Goal: Use online tool/utility: Utilize a website feature to perform a specific function

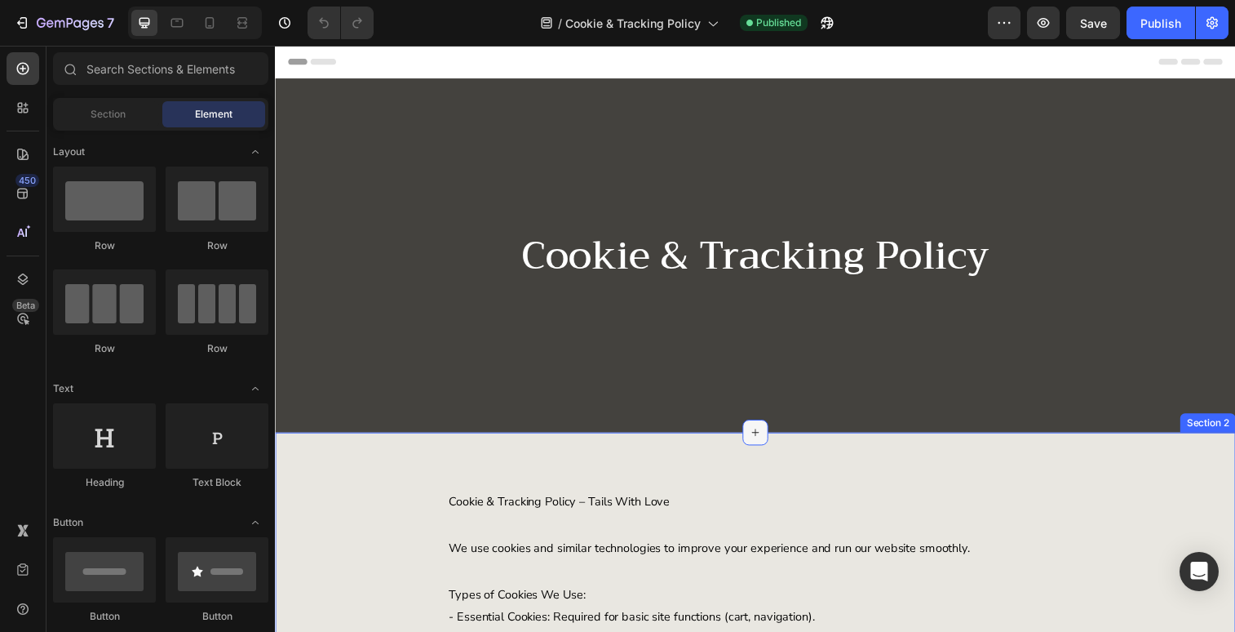
click at [760, 442] on icon at bounding box center [764, 439] width 13 height 13
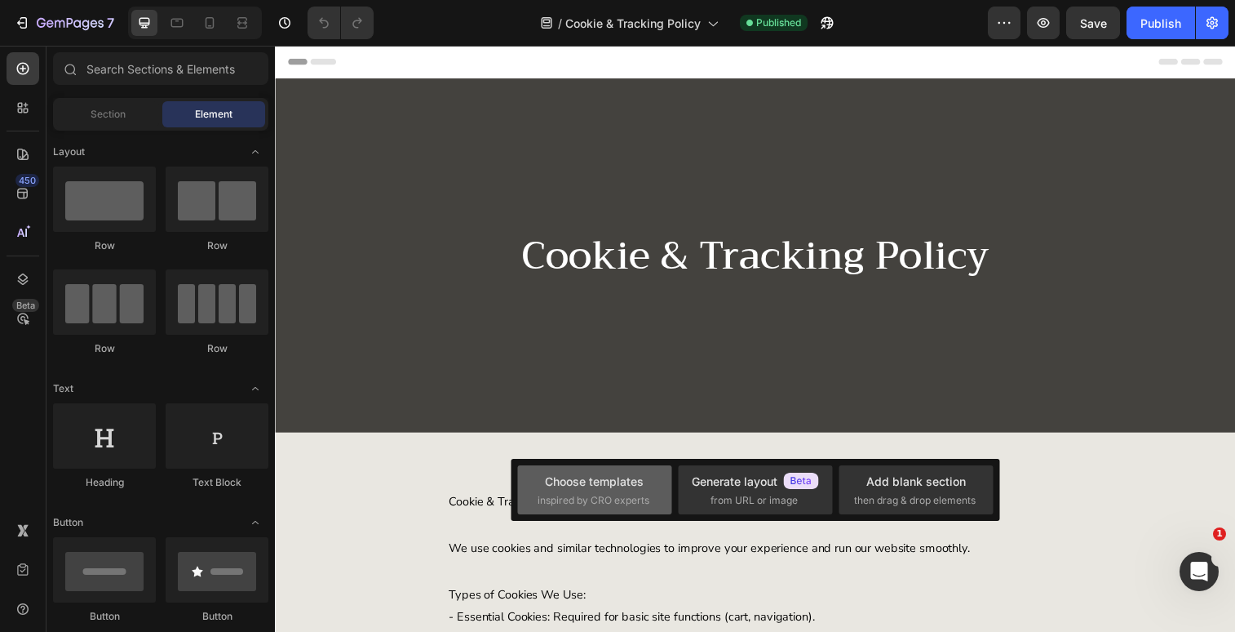
click at [594, 489] on div "Choose templates" at bounding box center [594, 480] width 99 height 17
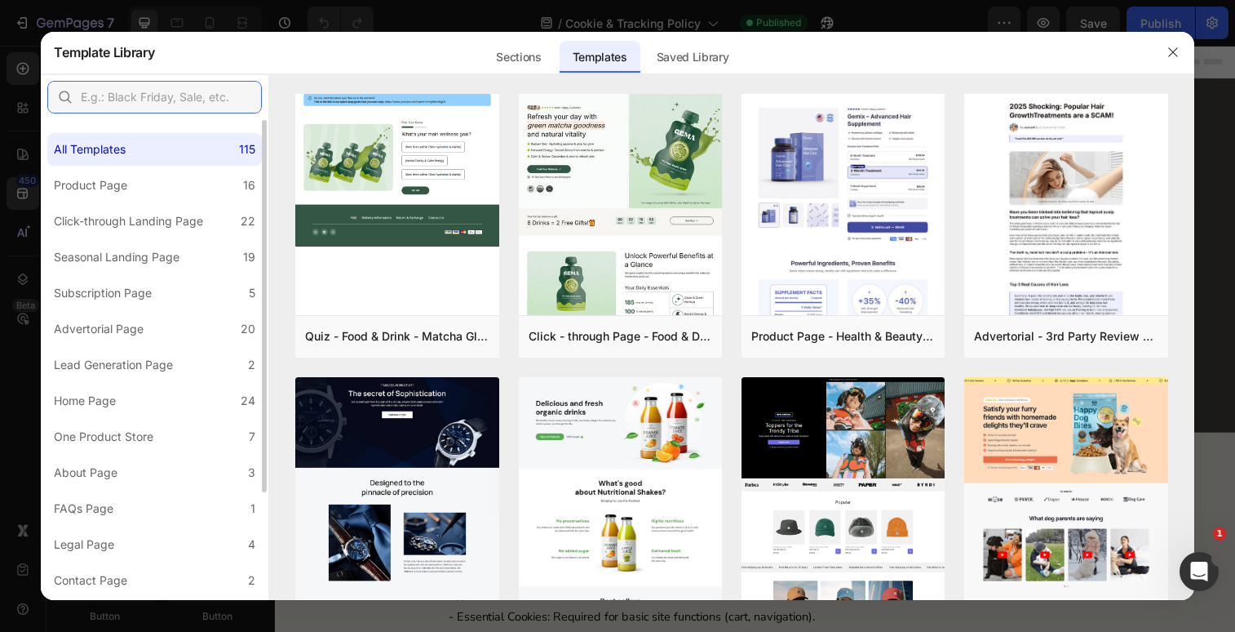
click at [127, 95] on input "text" at bounding box center [154, 97] width 215 height 33
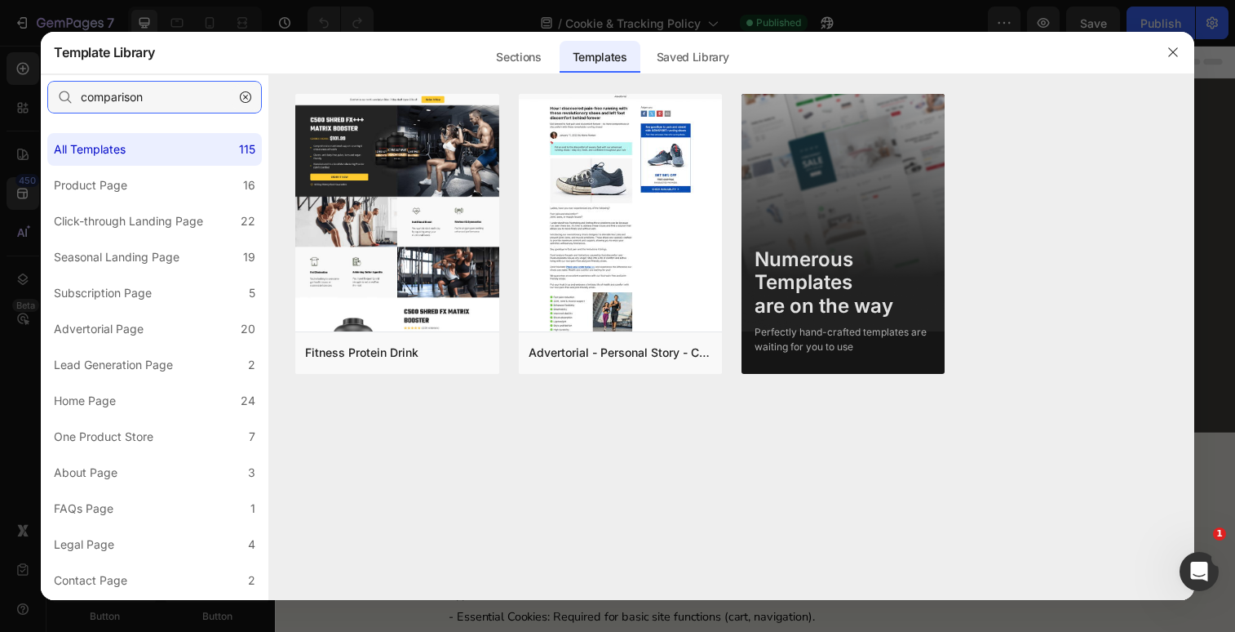
type input "comparison"
click at [244, 93] on icon "button" at bounding box center [245, 96] width 11 height 11
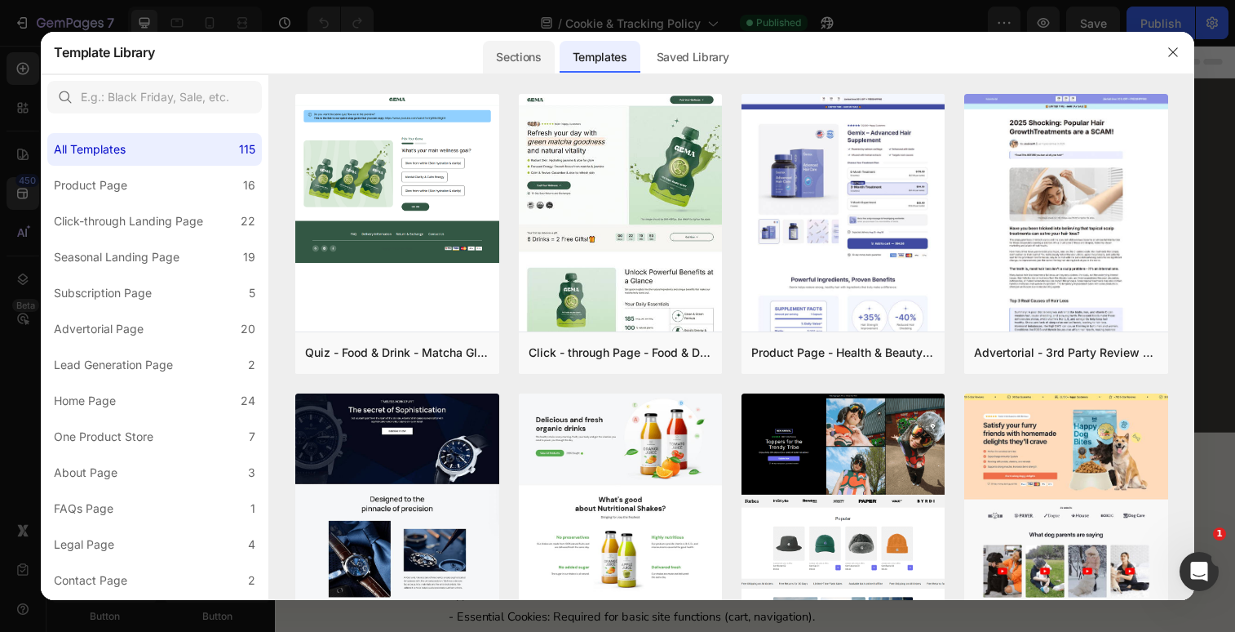
click at [515, 54] on div "Sections" at bounding box center [518, 57] width 71 height 33
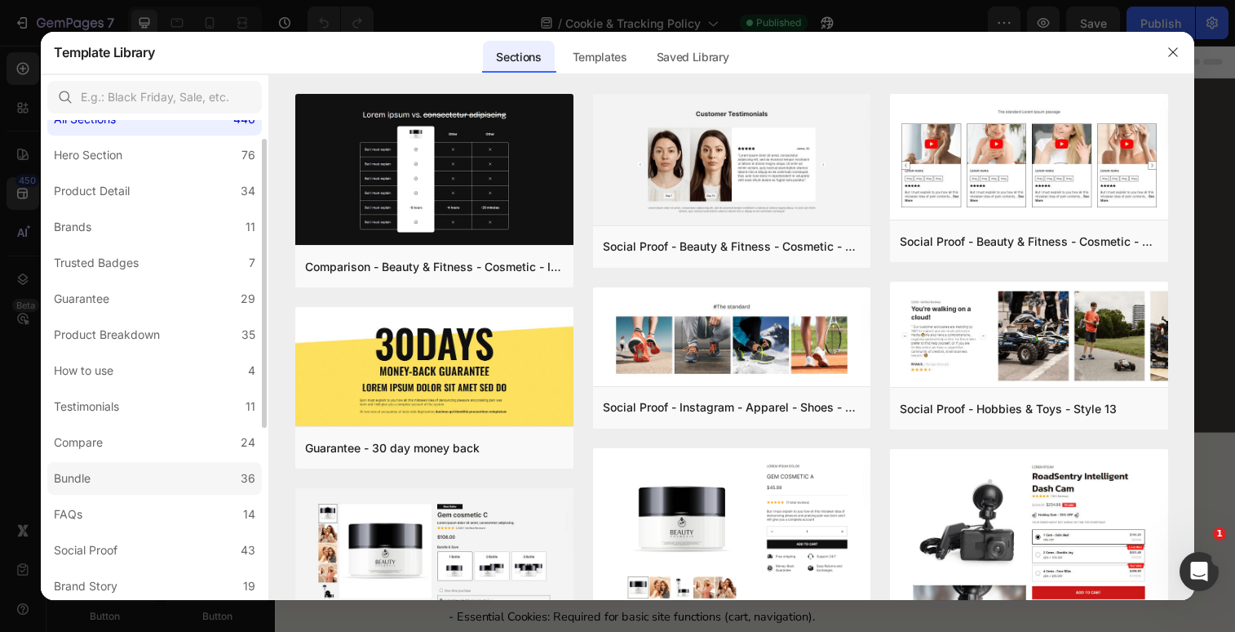
scroll to position [31, 0]
click at [99, 444] on div "Compare" at bounding box center [78, 442] width 49 height 20
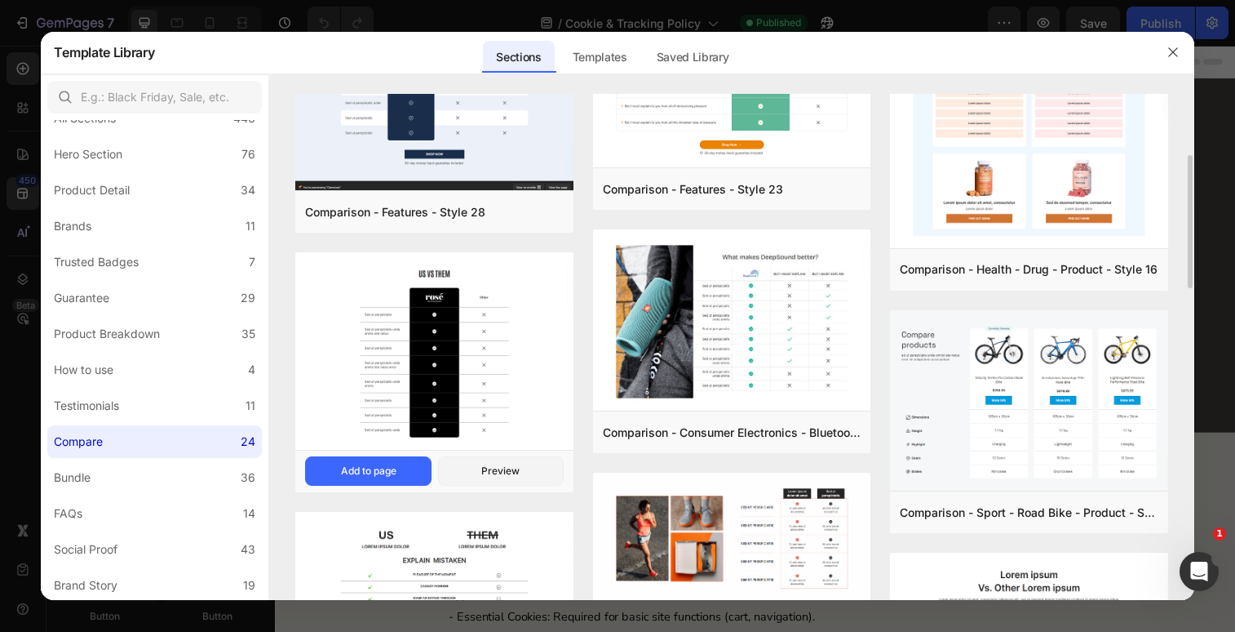
scroll to position [161, 0]
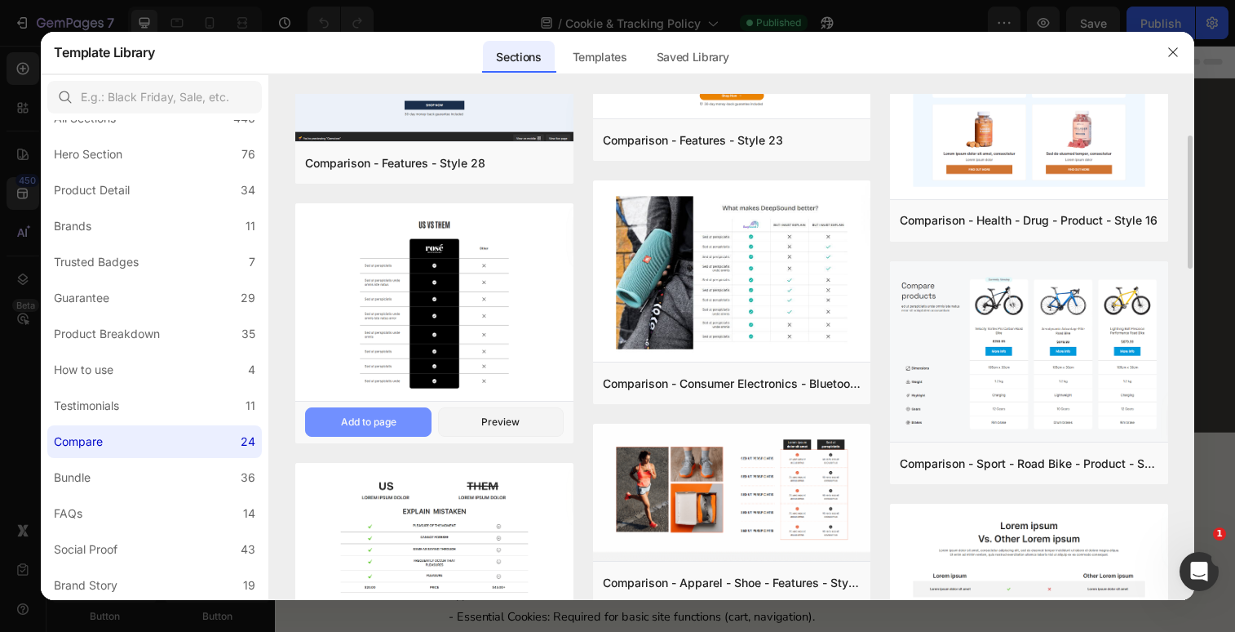
click at [369, 417] on div "Add to page" at bounding box center [368, 422] width 55 height 15
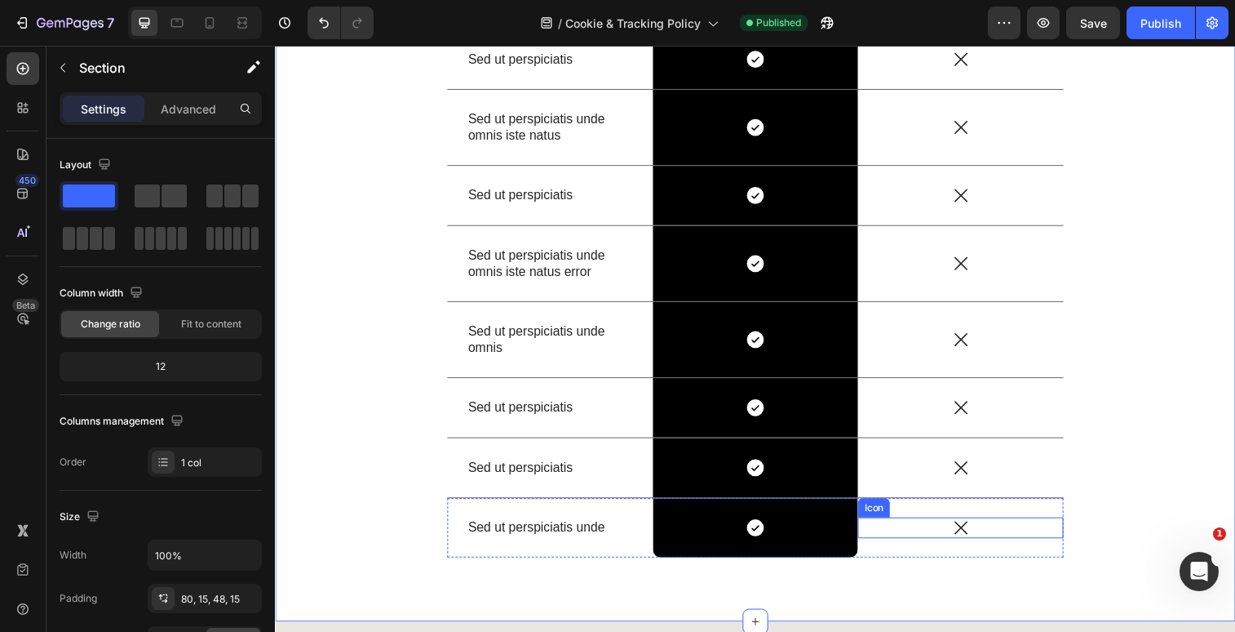
scroll to position [665, 0]
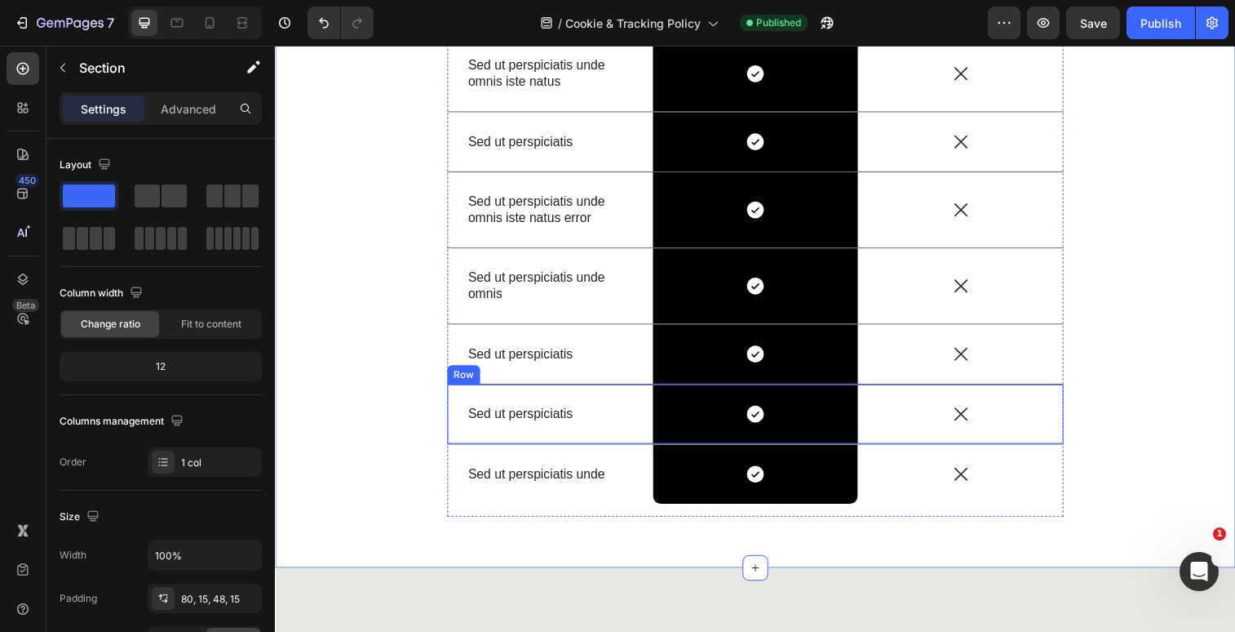
click at [459, 451] on div "Sed ut perspiciatis Text Block" at bounding box center [555, 421] width 210 height 60
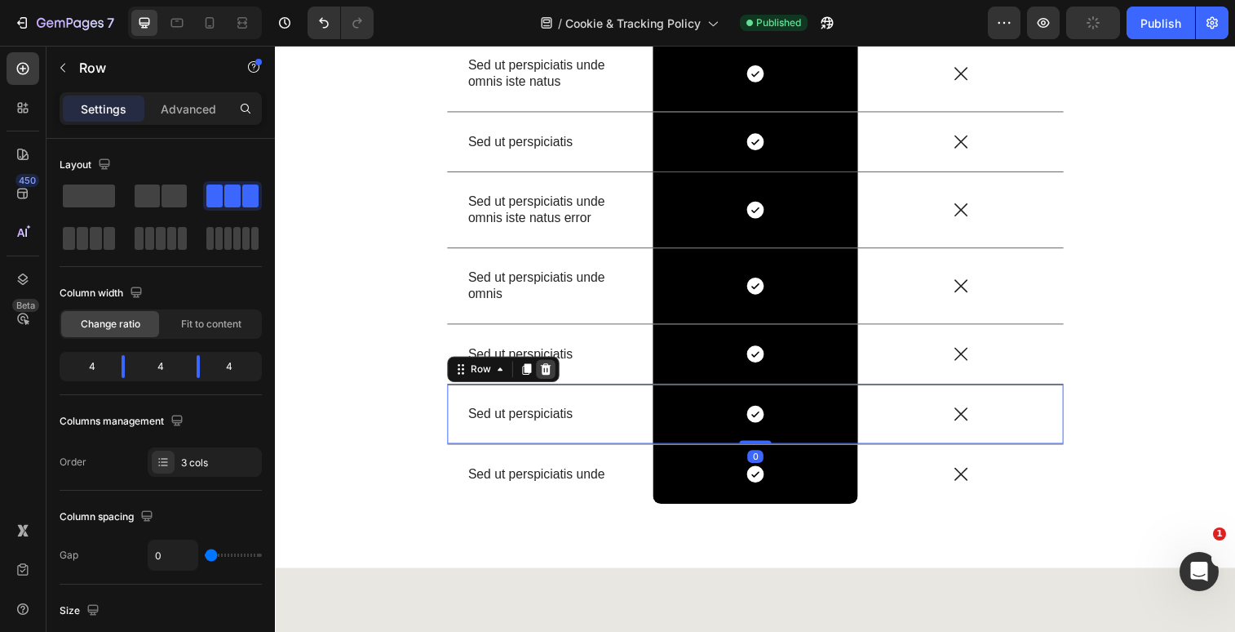
click at [552, 382] on icon at bounding box center [550, 375] width 13 height 13
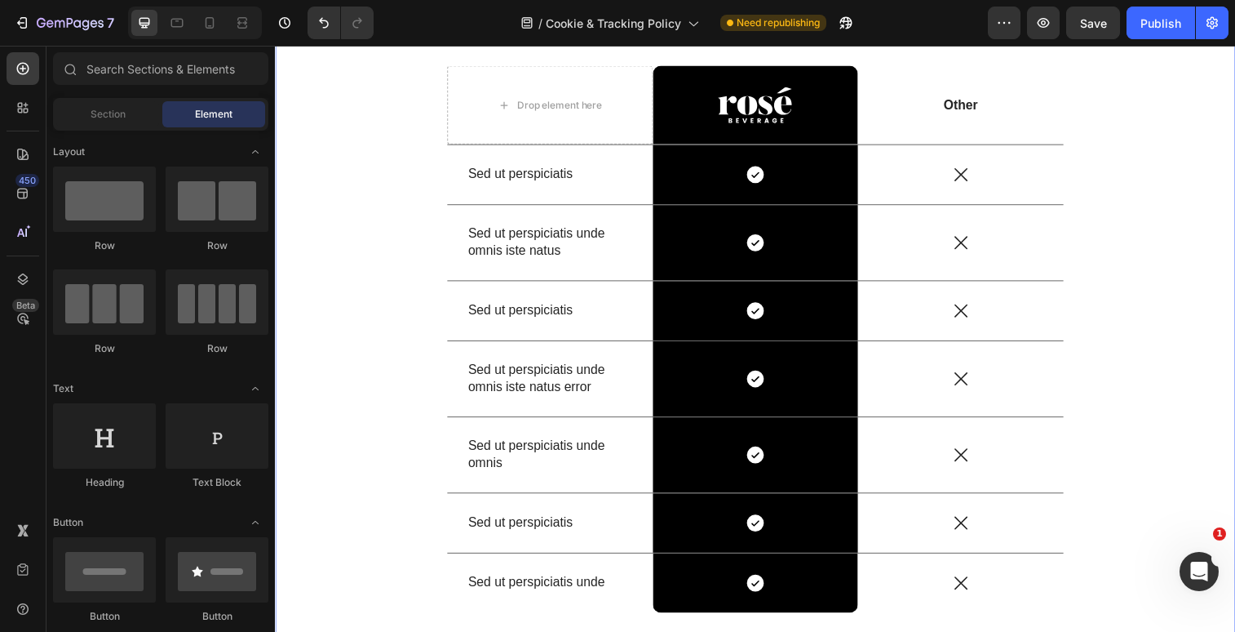
scroll to position [528, 0]
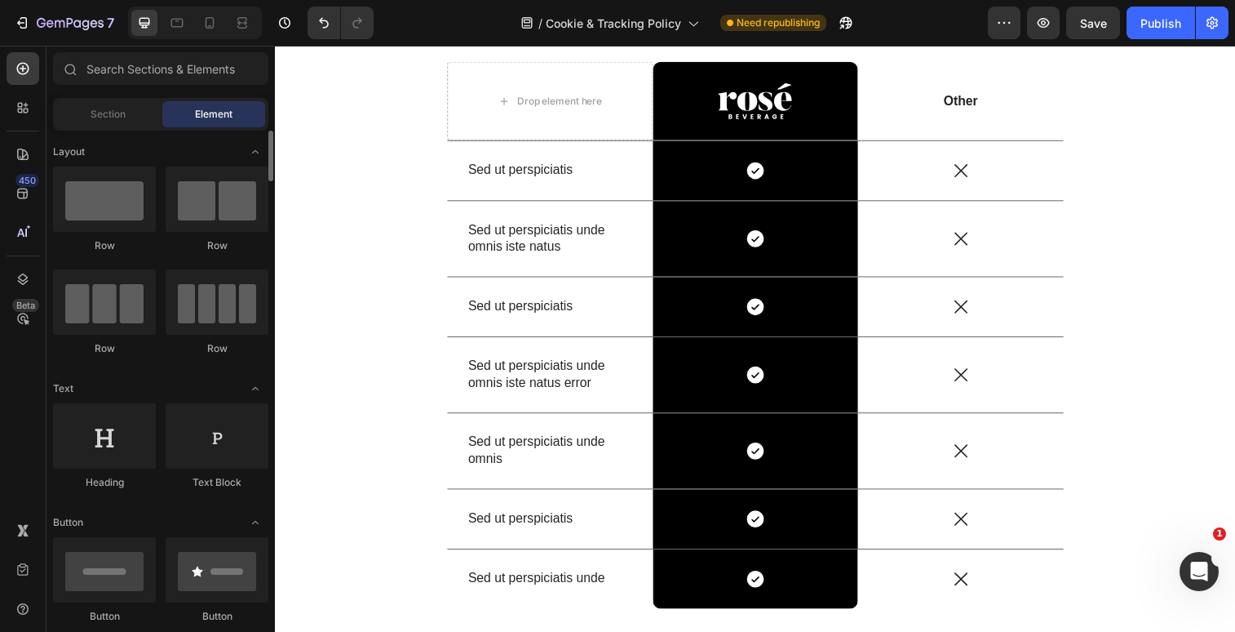
click at [237, 246] on div "Row" at bounding box center [217, 245] width 103 height 15
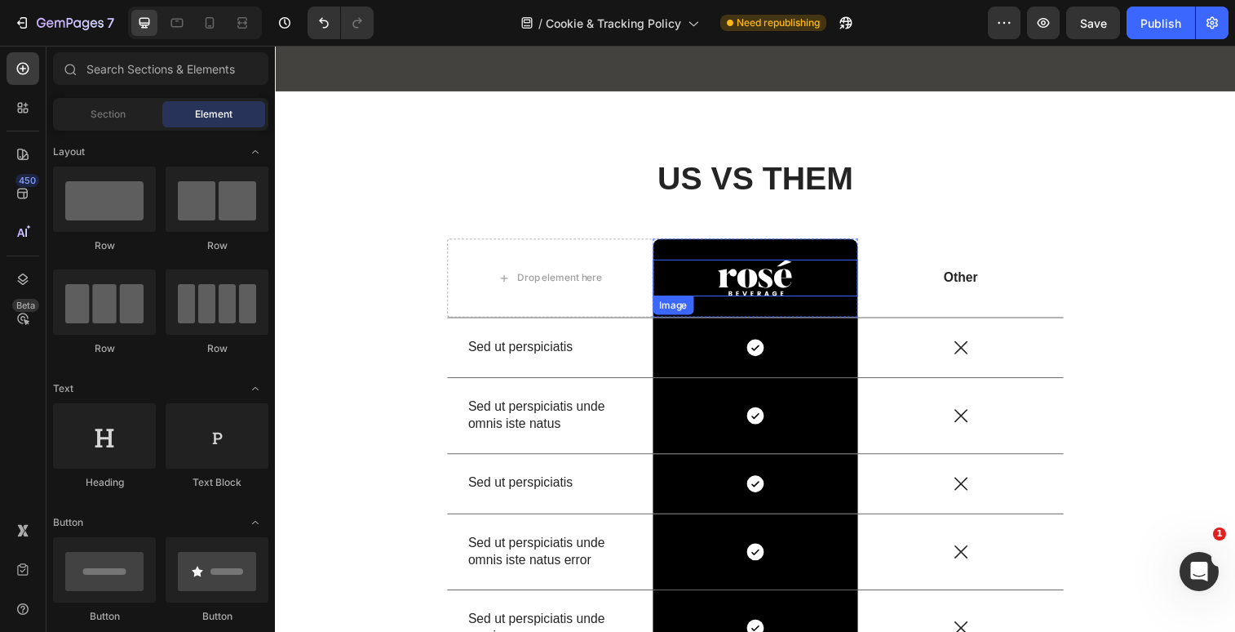
scroll to position [327, 0]
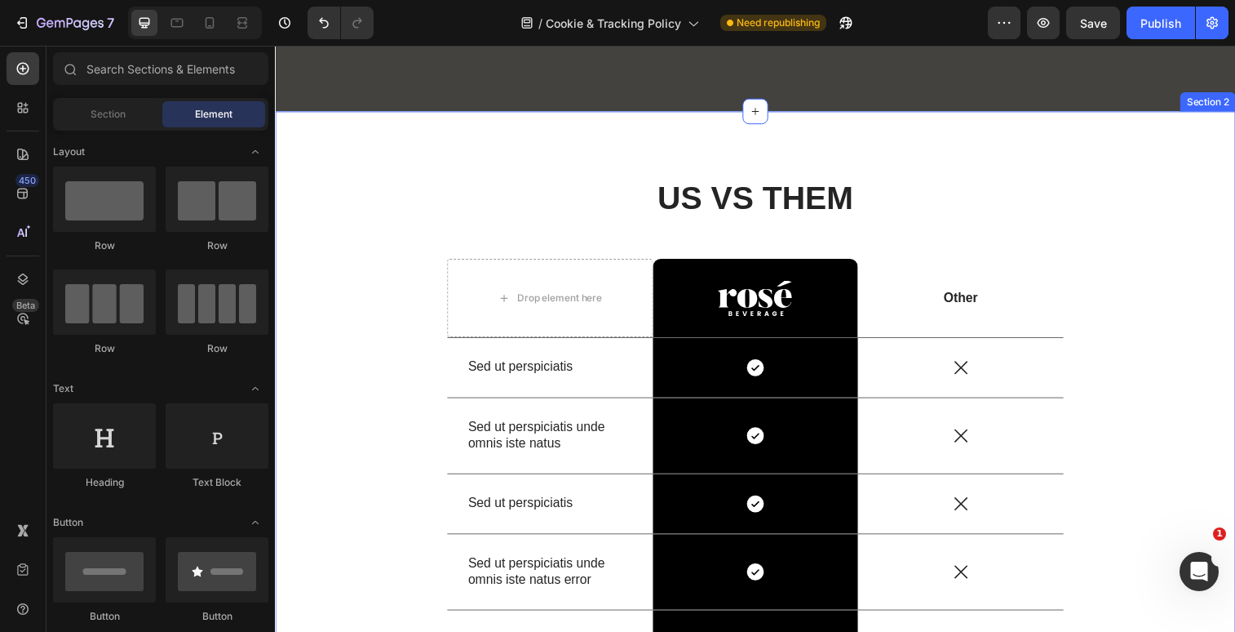
click at [353, 168] on div "US VS THEM Heading Drop element here Image Row Other Text Block Row Sed ut pers…" at bounding box center [764, 499] width 979 height 773
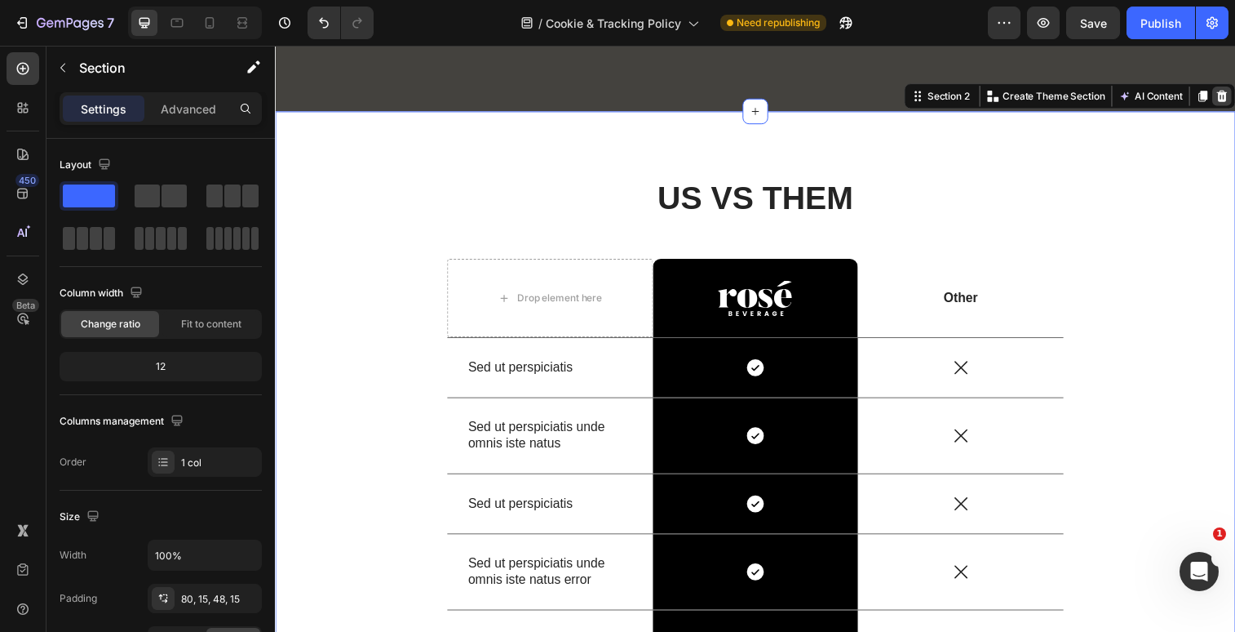
click at [1235, 96] on icon at bounding box center [1240, 96] width 11 height 11
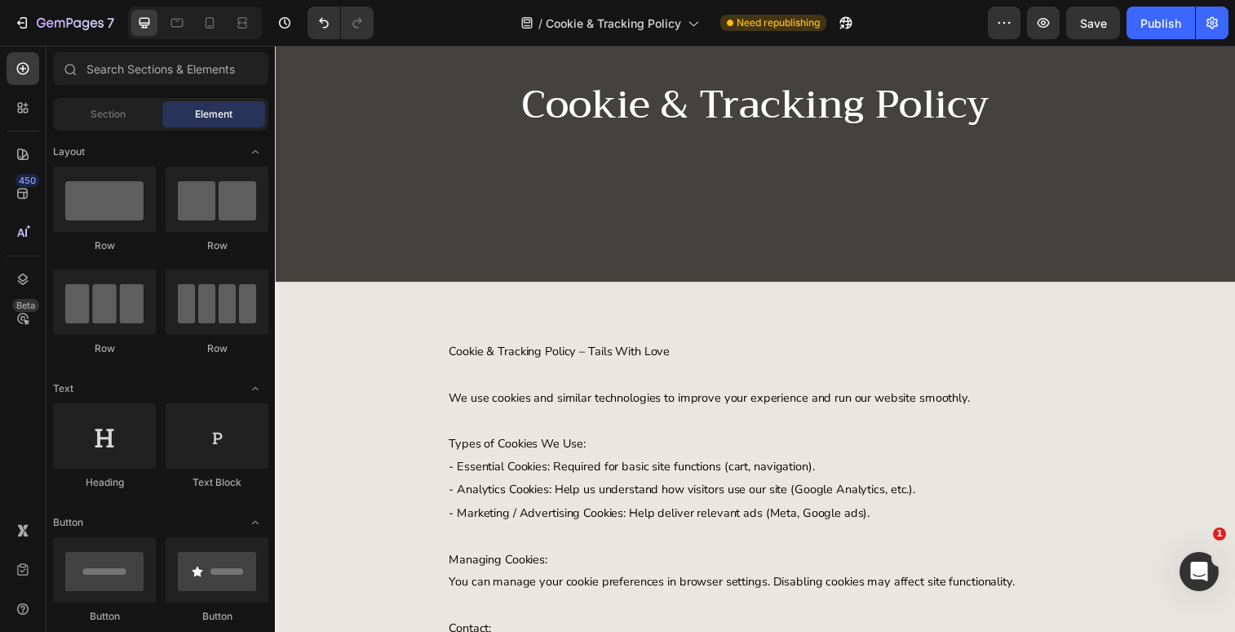
scroll to position [364, 0]
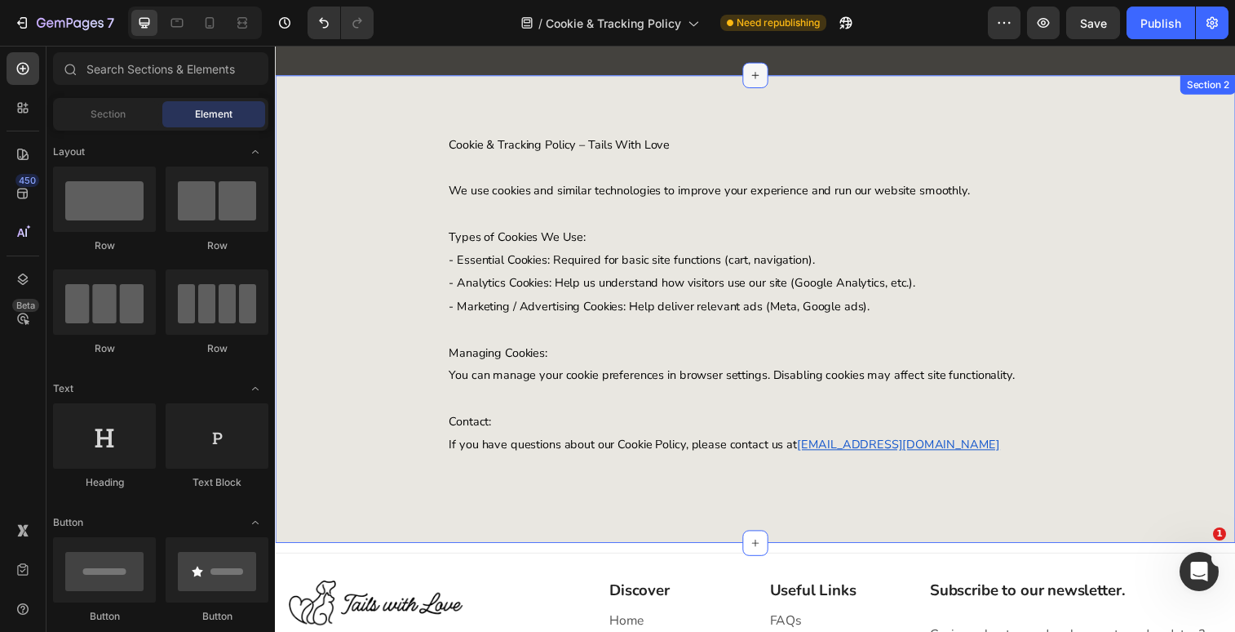
click at [761, 86] on div at bounding box center [765, 76] width 26 height 26
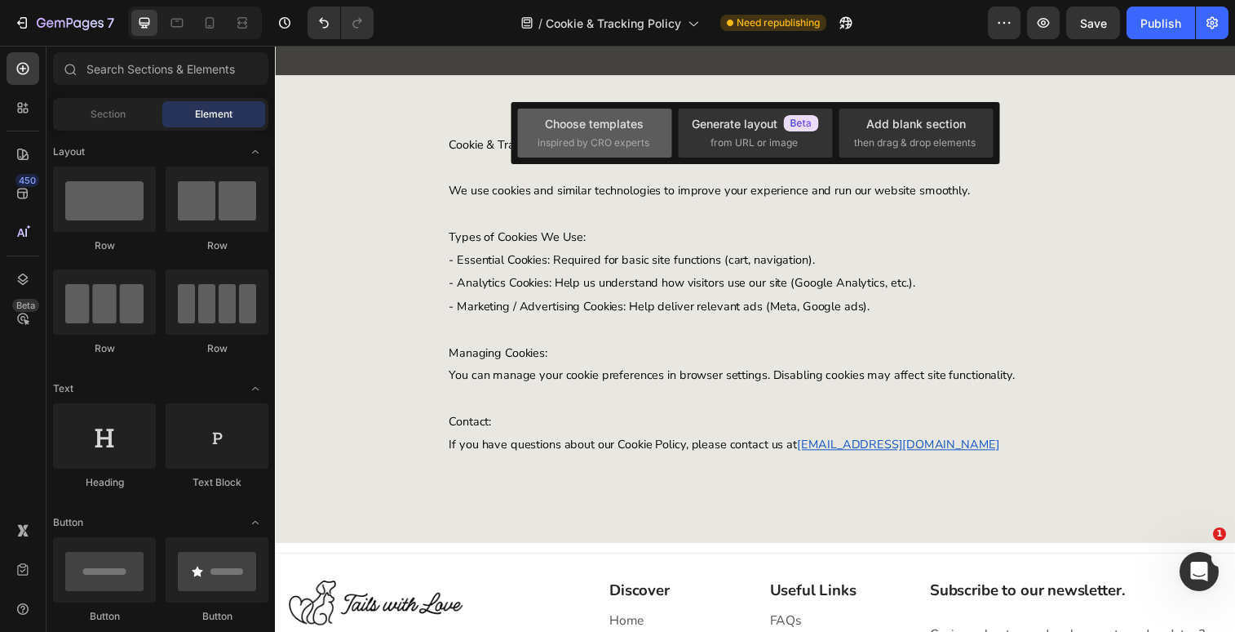
click at [581, 142] on span "inspired by CRO experts" at bounding box center [594, 142] width 112 height 15
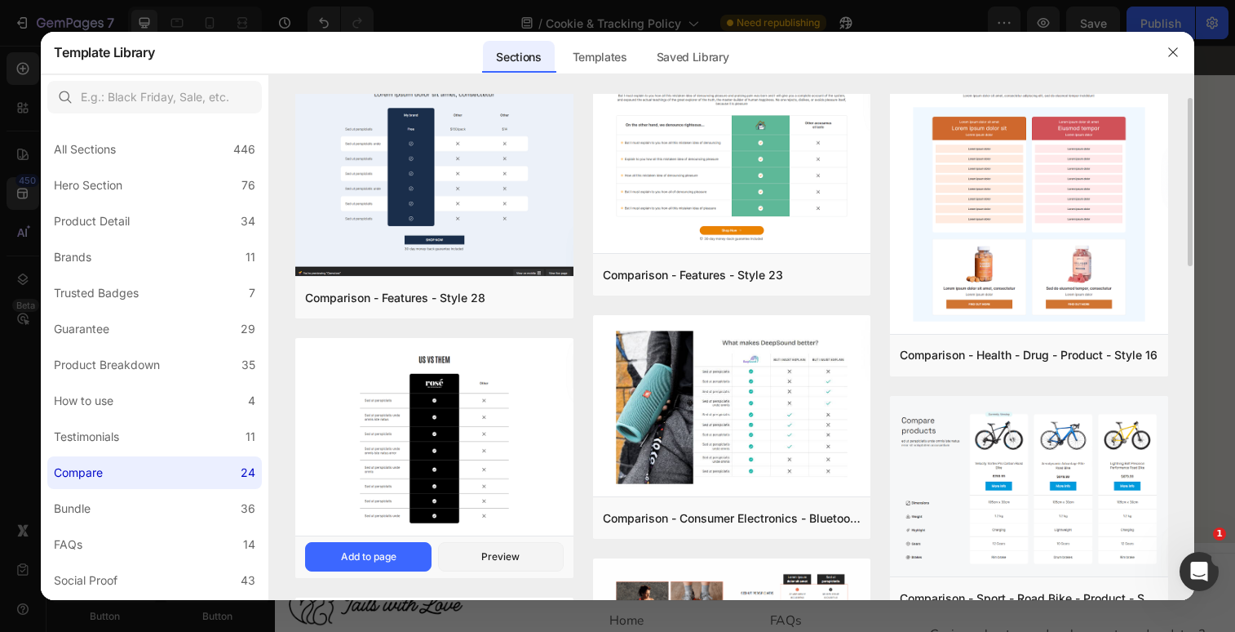
scroll to position [0, 0]
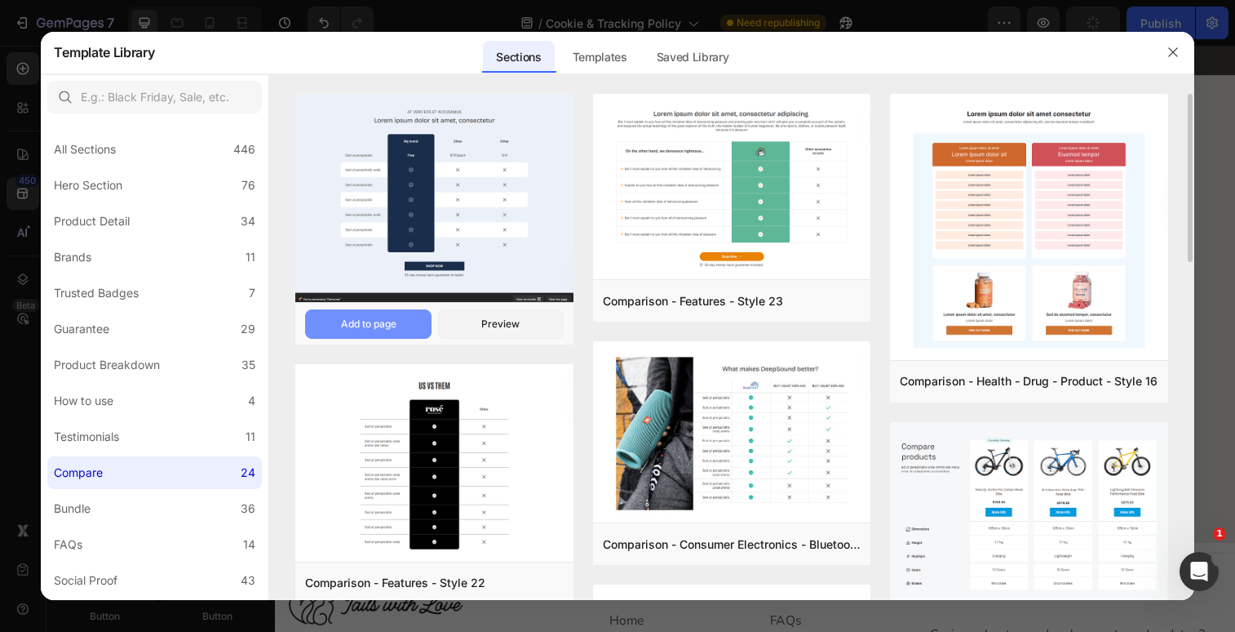
click at [344, 333] on button "Add to page" at bounding box center [368, 323] width 126 height 29
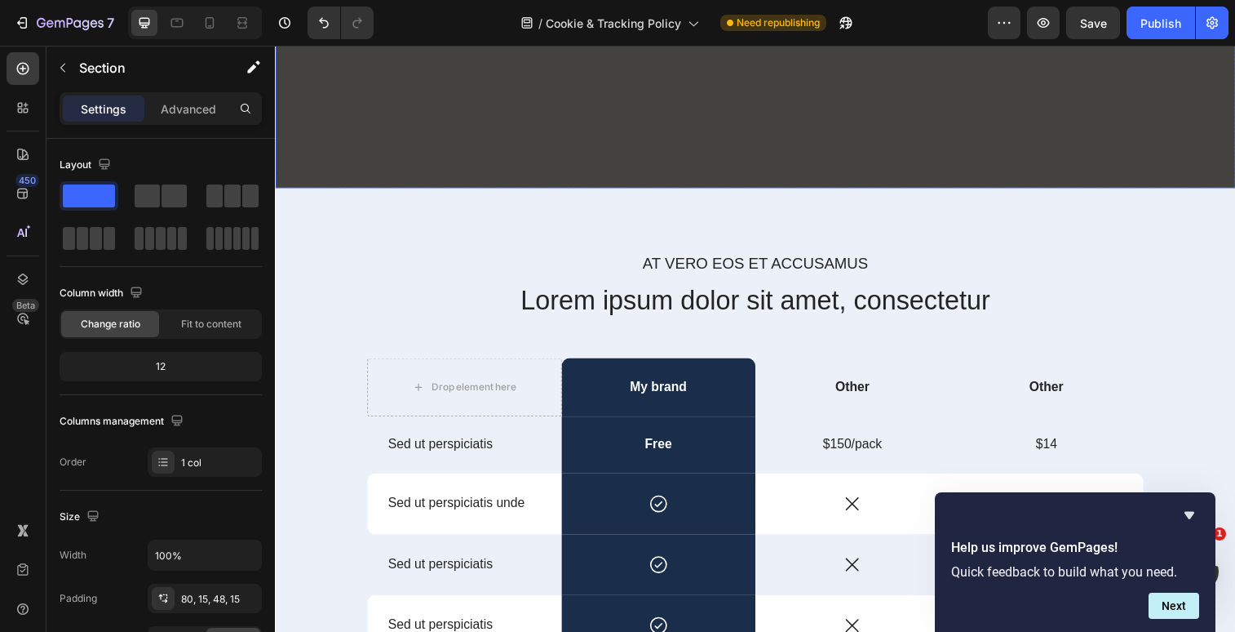
scroll to position [350, 0]
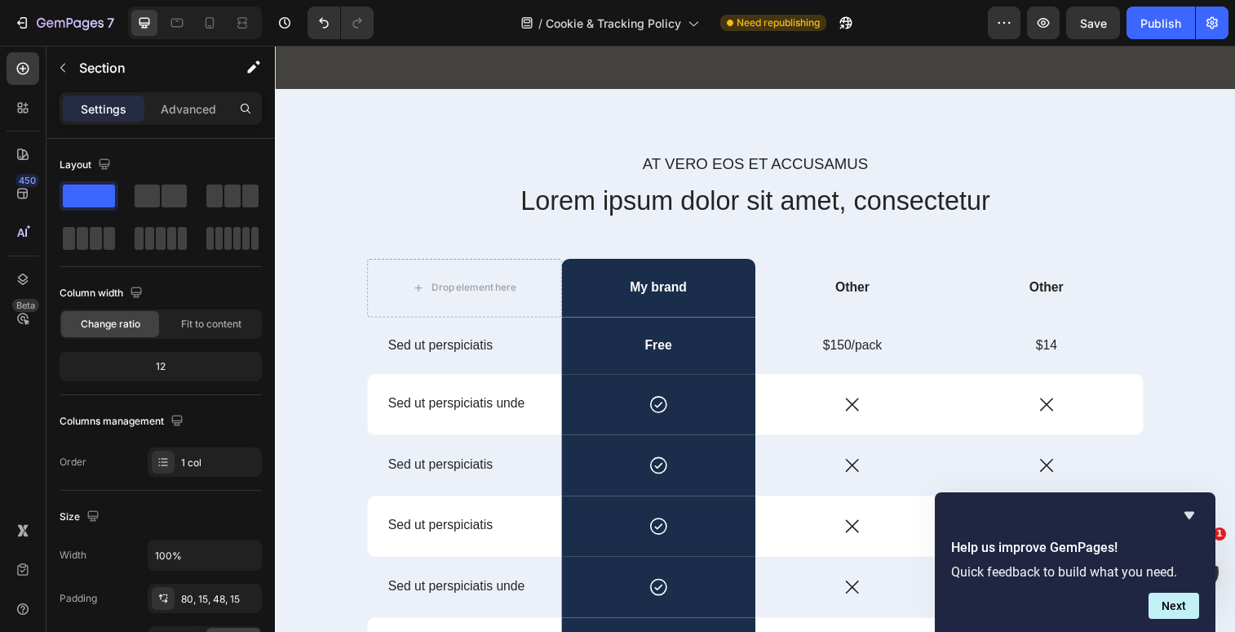
click at [313, 185] on div "At vero eos et accusamus Text Block Lorem ipsum dolor sit amet, consectetur Hea…" at bounding box center [764, 519] width 955 height 729
click at [345, 136] on div "At vero eos et accusamus Text Block Lorem ipsum dolor sit amet, consectetur Hea…" at bounding box center [764, 506] width 979 height 833
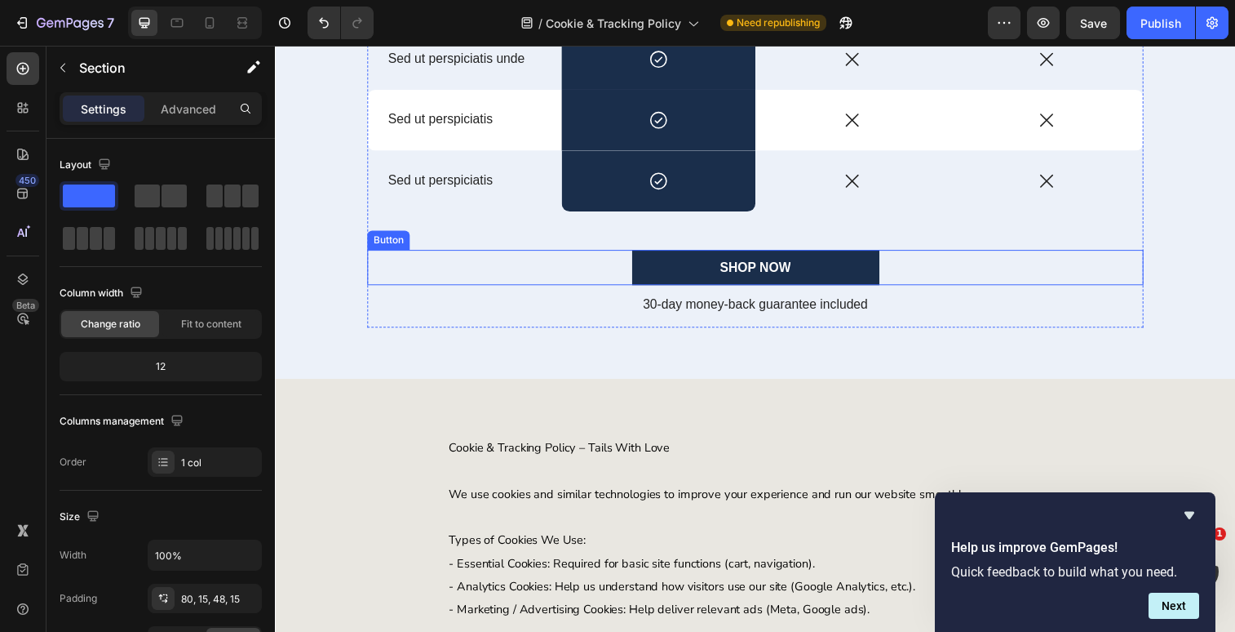
scroll to position [867, 0]
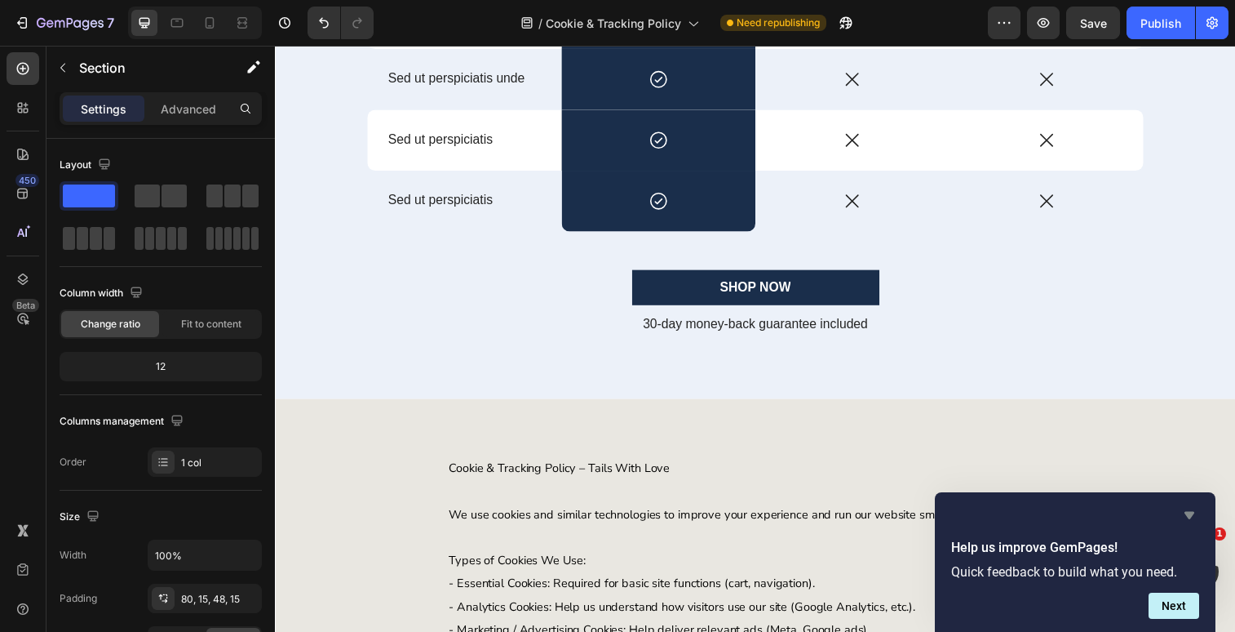
click at [1190, 517] on icon "Hide survey" at bounding box center [1190, 515] width 10 height 7
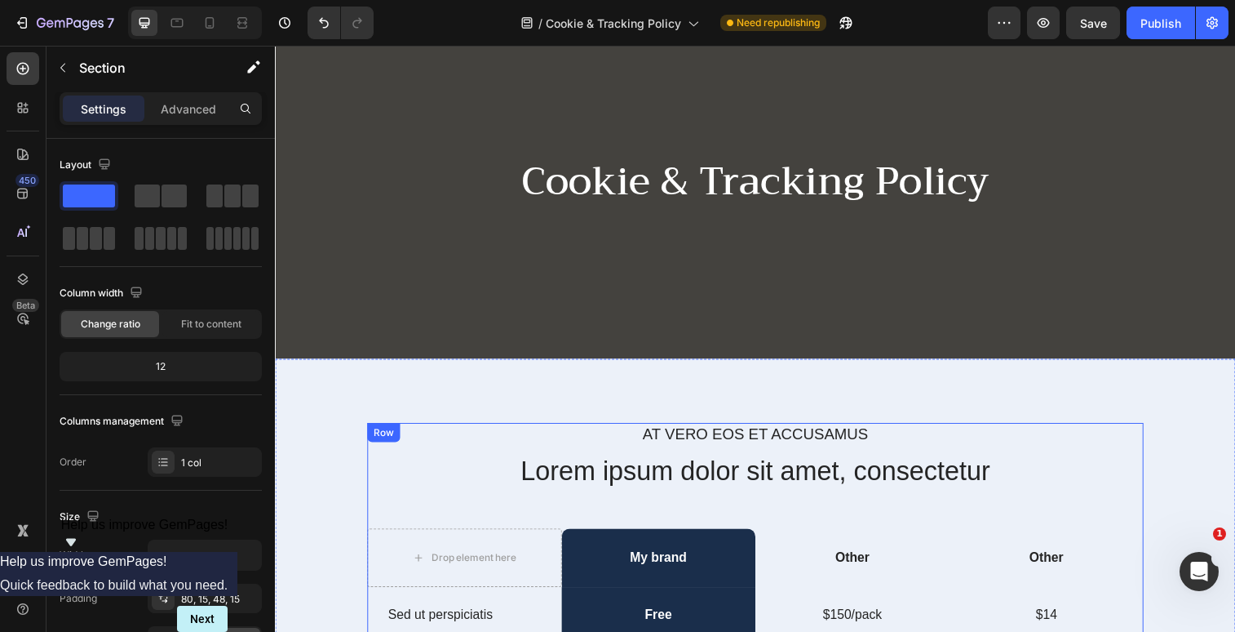
scroll to position [54, 0]
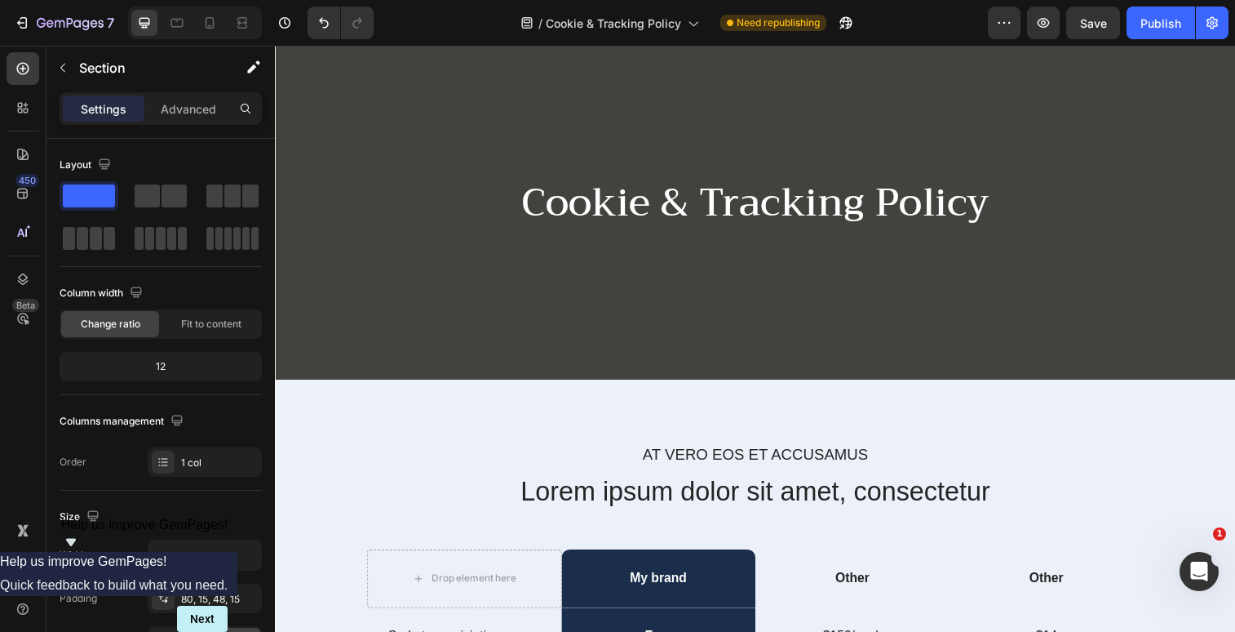
click at [22, 73] on icon at bounding box center [23, 68] width 16 height 16
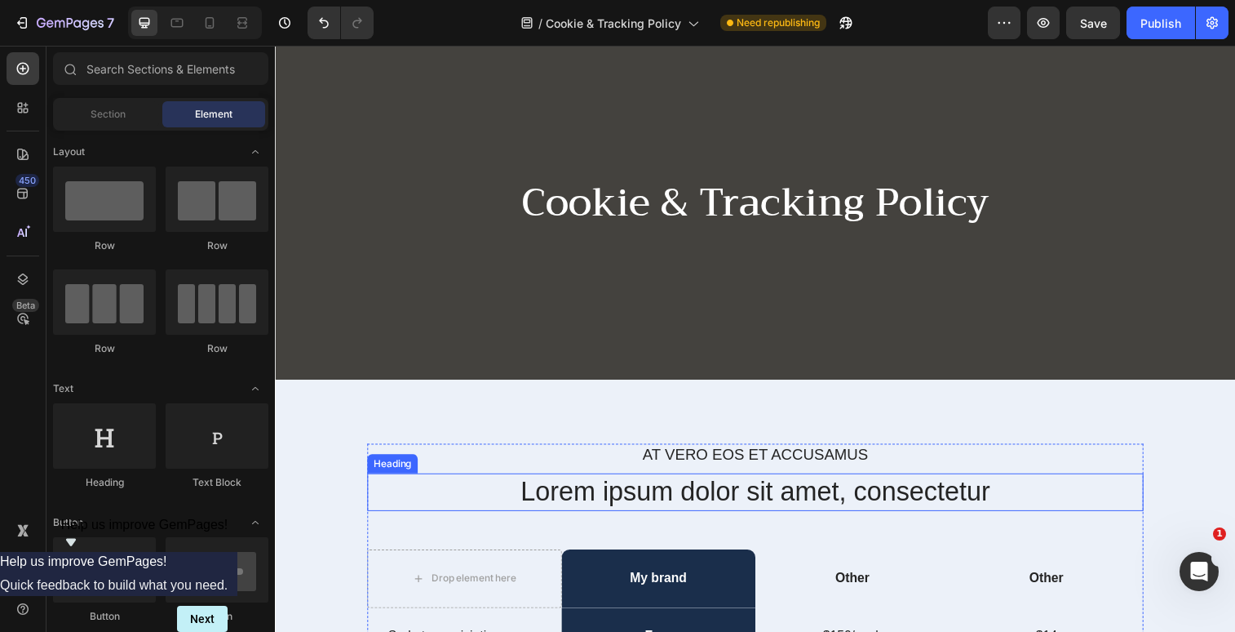
click at [444, 510] on h2 "Lorem ipsum dolor sit amet, consectetur" at bounding box center [765, 500] width 792 height 38
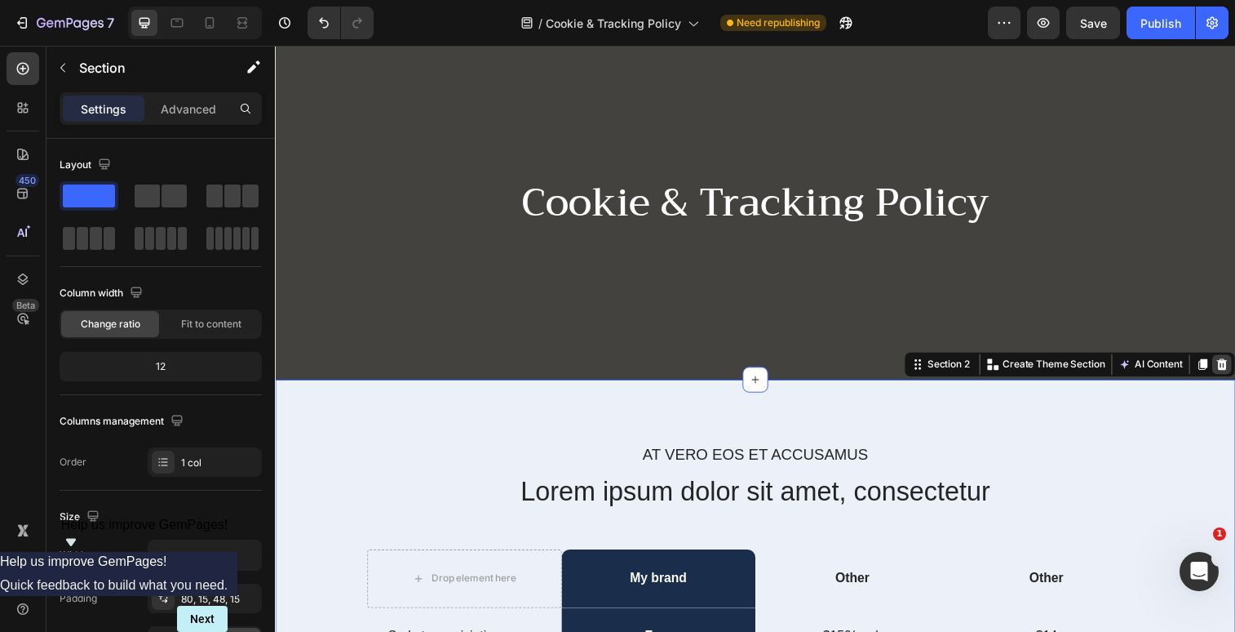
click at [1235, 371] on icon at bounding box center [1240, 370] width 13 height 13
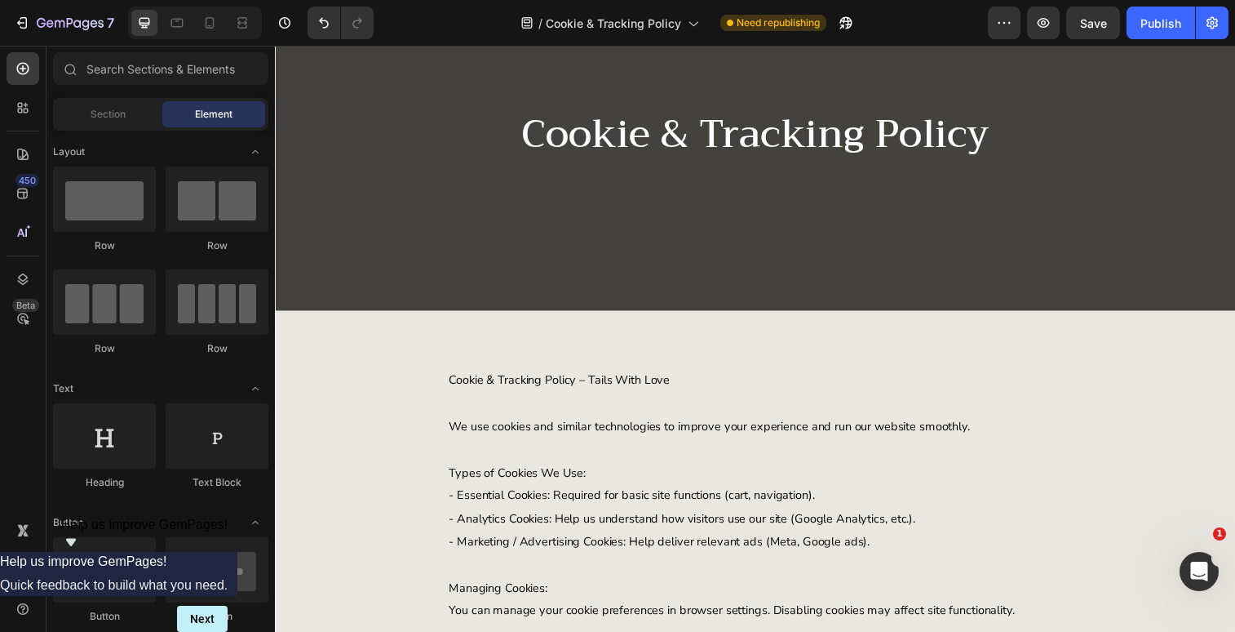
scroll to position [0, 0]
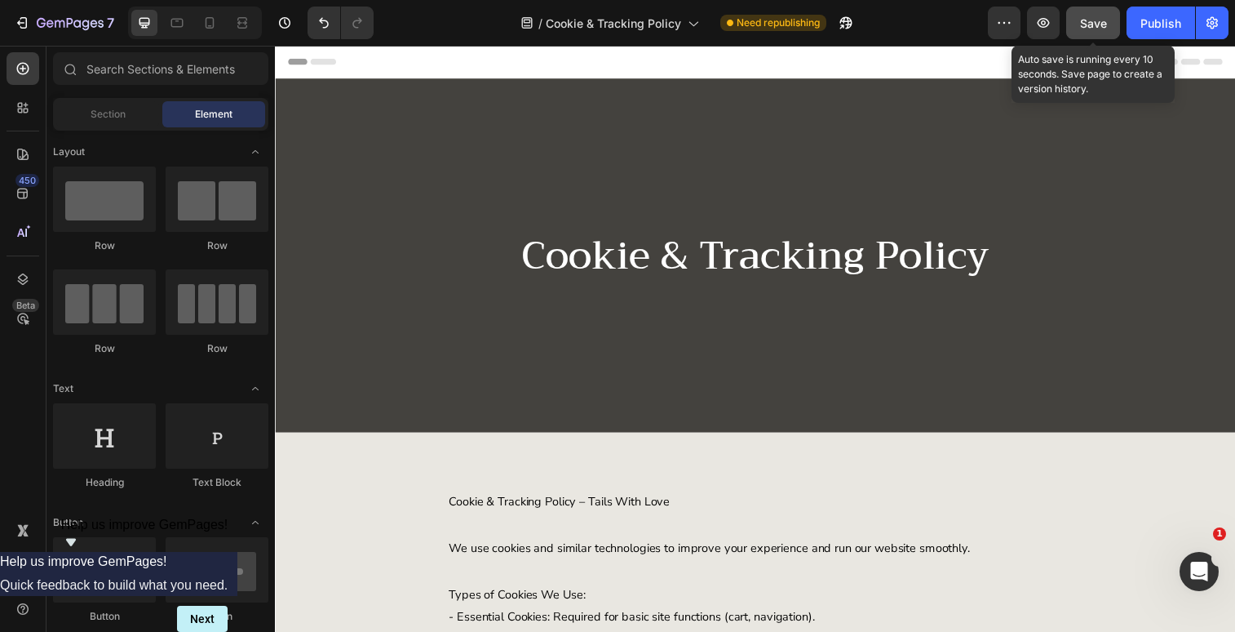
click at [1088, 34] on button "Save" at bounding box center [1094, 23] width 54 height 33
